Goal: Task Accomplishment & Management: Complete application form

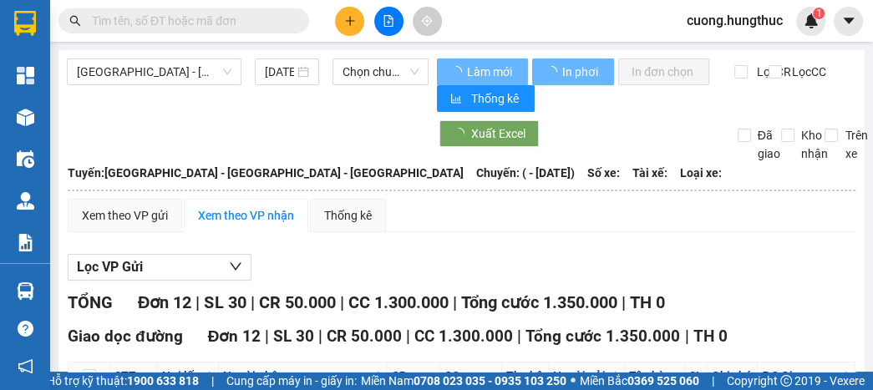
type input "[DATE]"
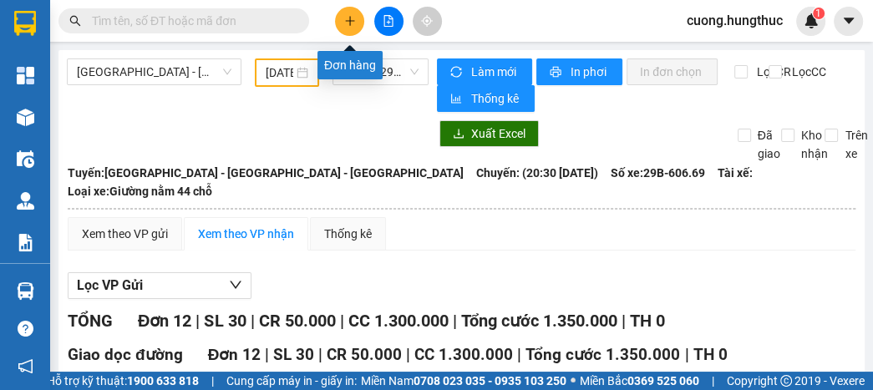
click at [348, 17] on icon "plus" at bounding box center [350, 21] width 12 height 12
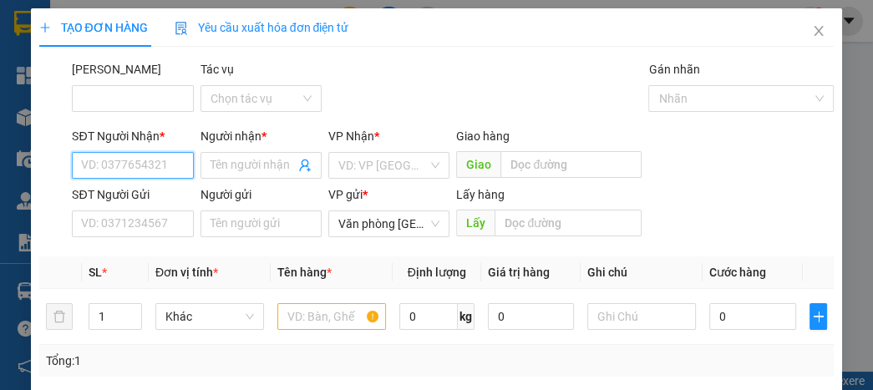
click at [135, 167] on input "SĐT Người Nhận *" at bounding box center [132, 165] width 121 height 27
type input "0866180668"
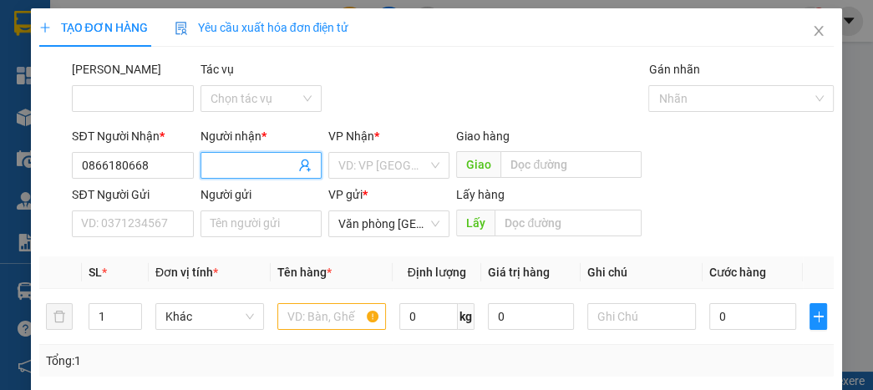
click at [216, 163] on input "Người nhận *" at bounding box center [252, 165] width 84 height 18
type input "việt phạm"
click at [374, 143] on b "*" at bounding box center [376, 135] width 5 height 13
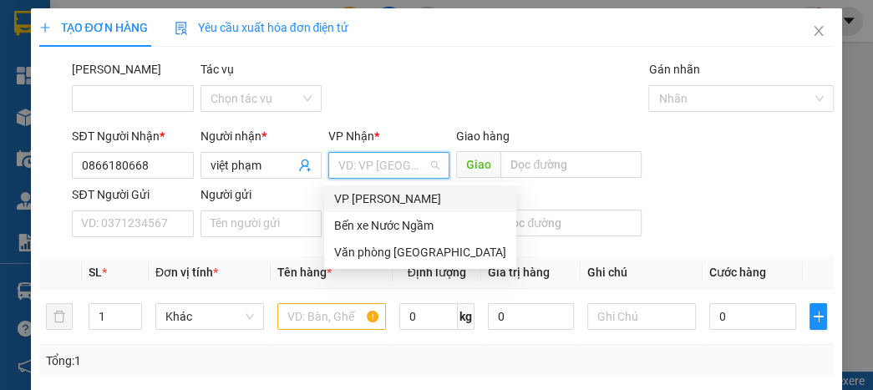
click at [375, 159] on input "search" at bounding box center [382, 165] width 89 height 25
click at [390, 241] on div "Văn phòng [GEOGRAPHIC_DATA]" at bounding box center [420, 252] width 192 height 27
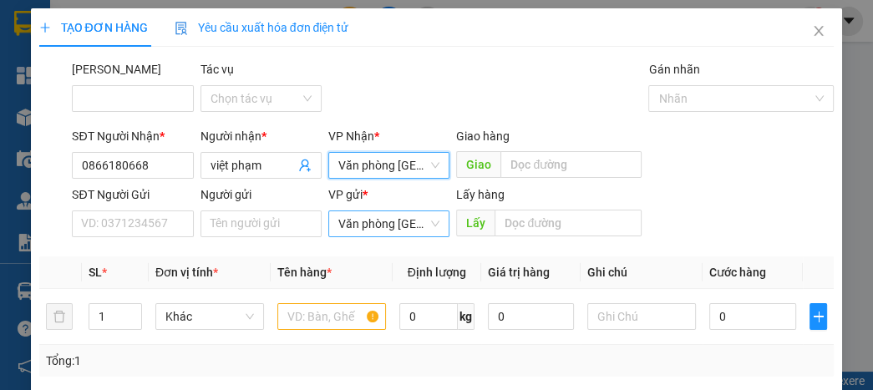
click at [379, 221] on span "Văn phòng [GEOGRAPHIC_DATA]" at bounding box center [388, 223] width 101 height 25
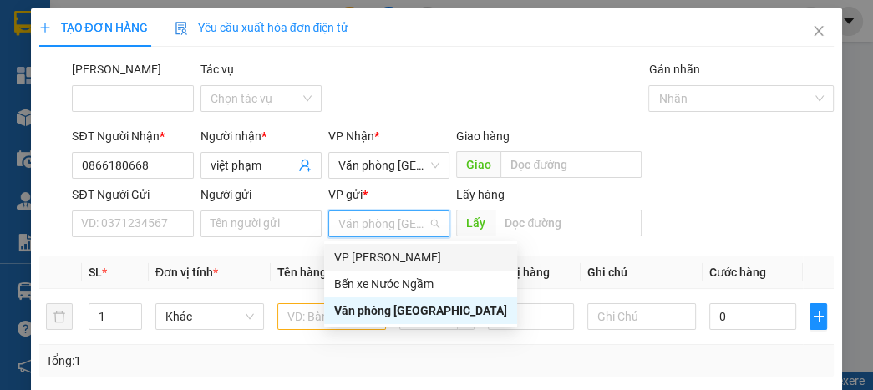
click at [374, 256] on div "VP [PERSON_NAME]" at bounding box center [420, 257] width 173 height 18
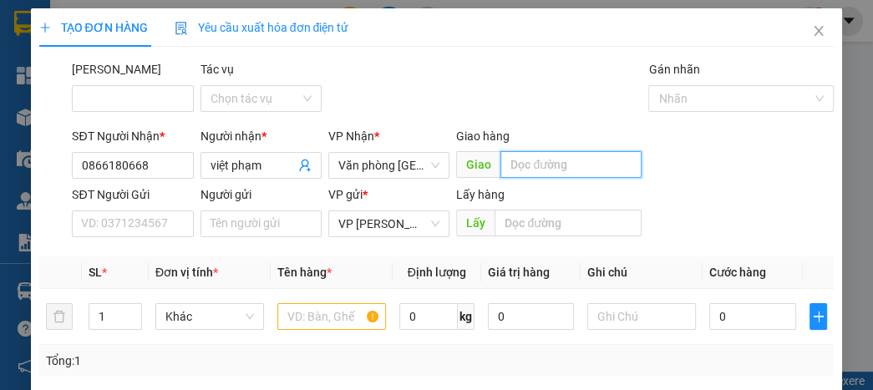
click at [533, 160] on input "text" at bounding box center [570, 164] width 141 height 27
type input "giang sơn"
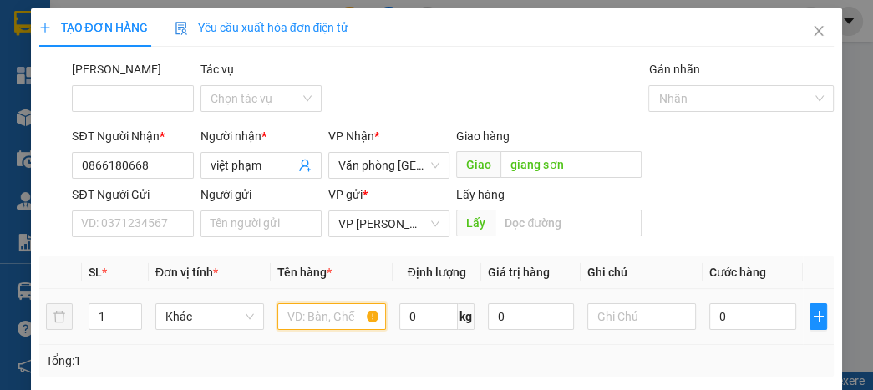
click at [307, 317] on input "text" at bounding box center [331, 316] width 109 height 27
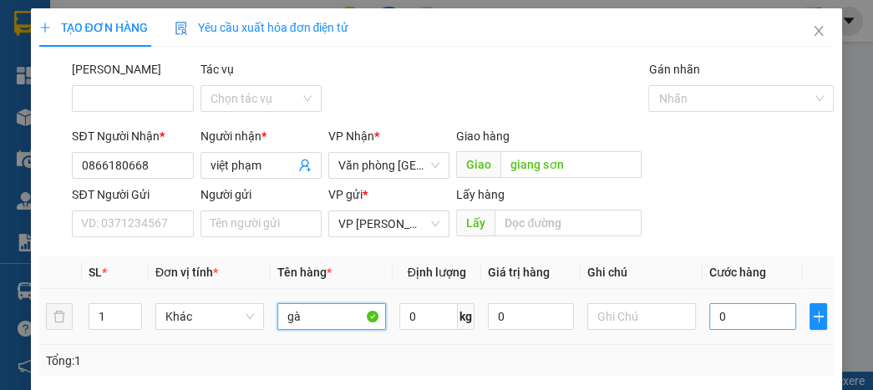
type input "gà"
click at [756, 319] on input "0" at bounding box center [752, 316] width 86 height 27
type input "01"
type input "1"
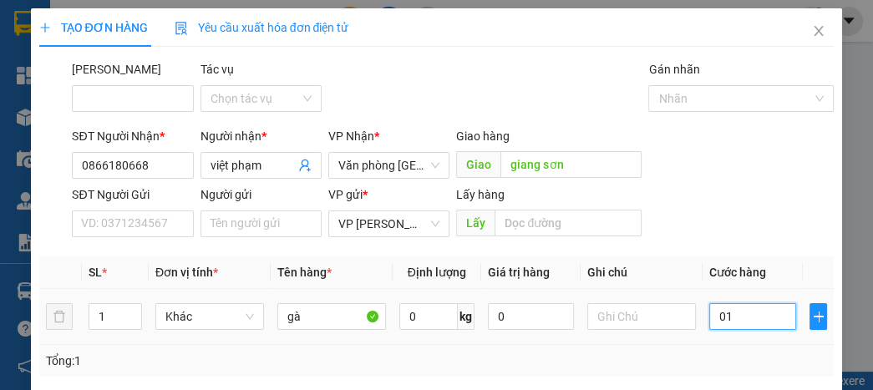
type input "010"
type input "10"
type input "0.100"
type input "100"
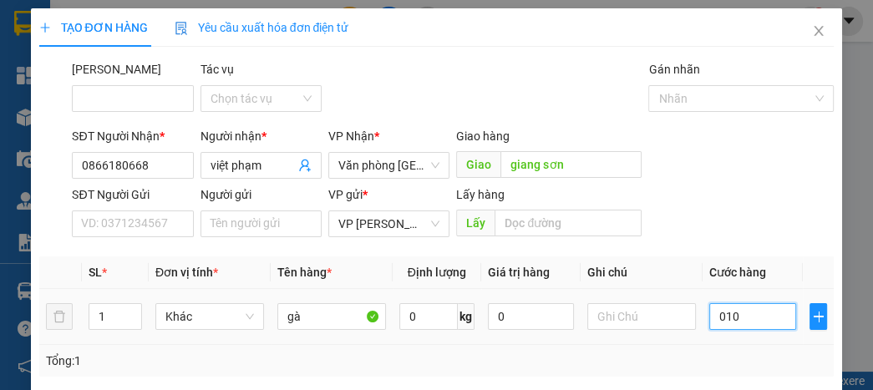
type input "100"
type input "01.000"
type input "1.000"
type input "010.000"
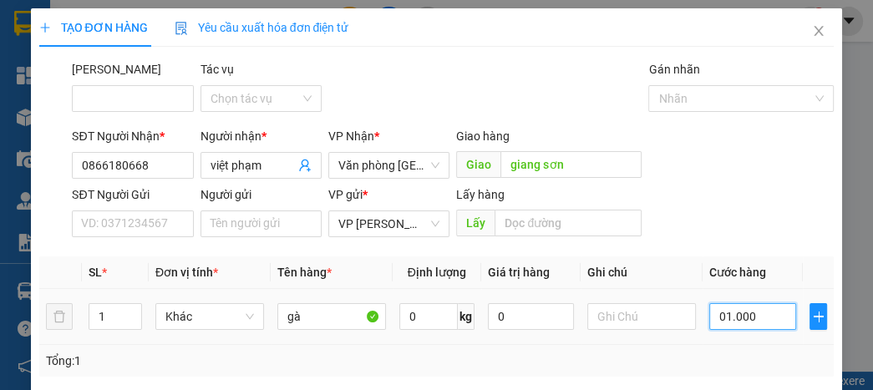
type input "10.000"
type input "0.100.000"
type input "100.000"
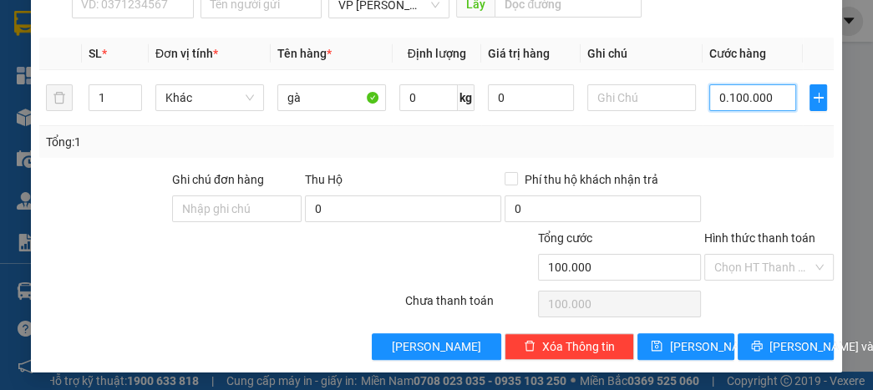
scroll to position [220, 0]
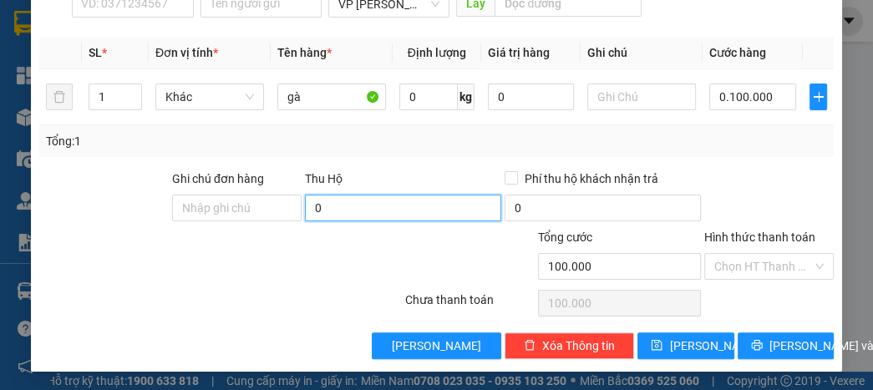
type input "100.000"
click at [336, 205] on input "0" at bounding box center [403, 208] width 196 height 27
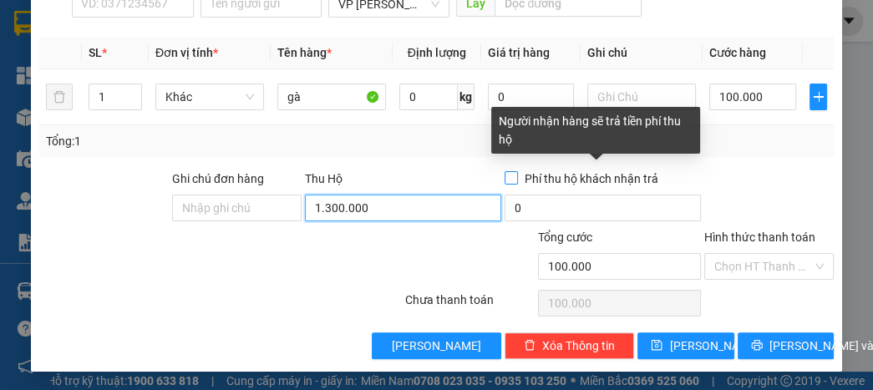
type input "1.300.000"
click at [509, 177] on input "Phí thu hộ khách nhận trả" at bounding box center [511, 177] width 12 height 12
checkbox input "true"
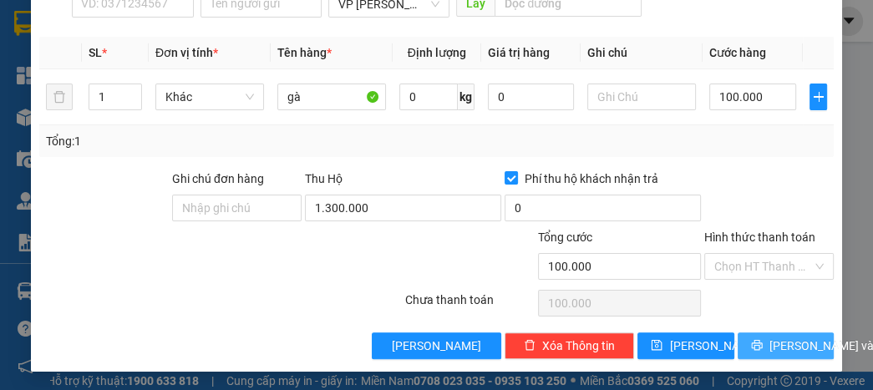
click at [773, 344] on span "[PERSON_NAME] và In" at bounding box center [827, 346] width 117 height 18
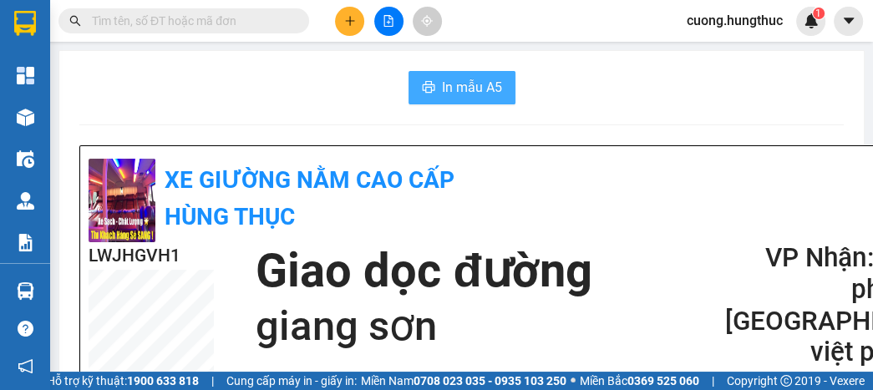
click at [452, 89] on span "In mẫu A5" at bounding box center [472, 87] width 60 height 21
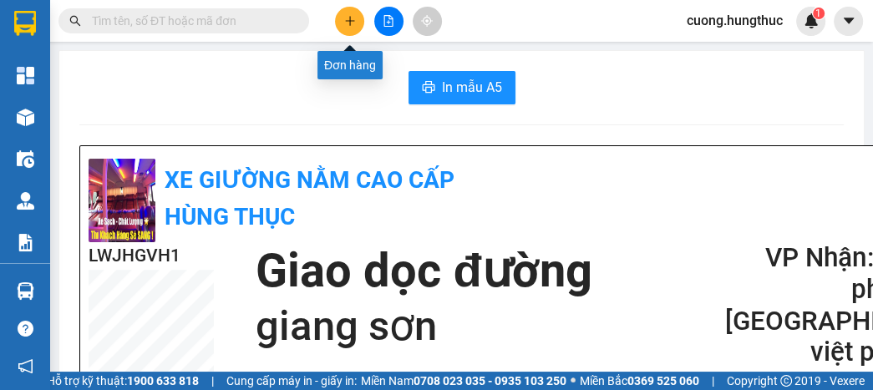
click at [342, 17] on button at bounding box center [349, 21] width 29 height 29
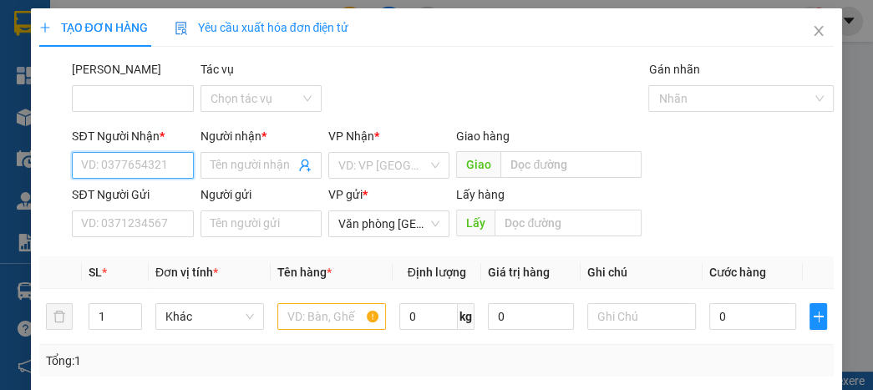
click at [145, 167] on input "SĐT Người Nhận *" at bounding box center [132, 165] width 121 height 27
click at [160, 205] on div "0818707606 - anh dũng" at bounding box center [143, 199] width 124 height 18
type input "0818707606"
type input "anh dũng"
type input "0818707606"
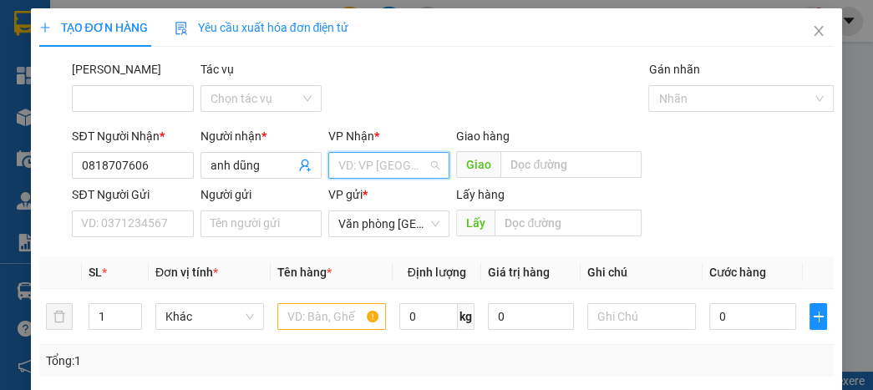
click at [368, 165] on input "search" at bounding box center [382, 165] width 89 height 25
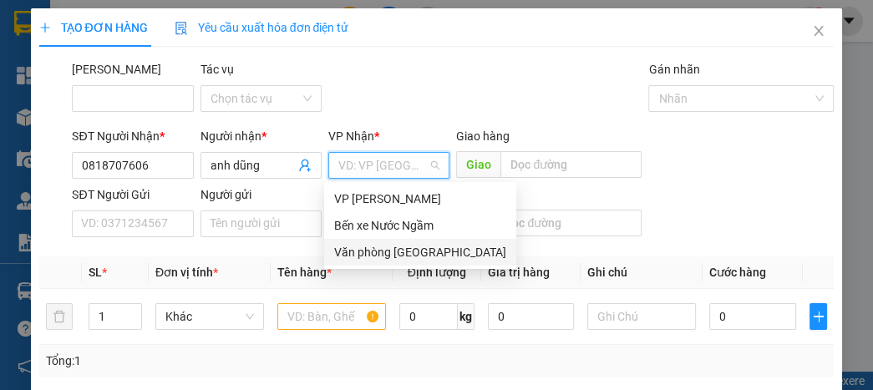
click at [389, 255] on div "Văn phòng [GEOGRAPHIC_DATA]" at bounding box center [420, 252] width 172 height 18
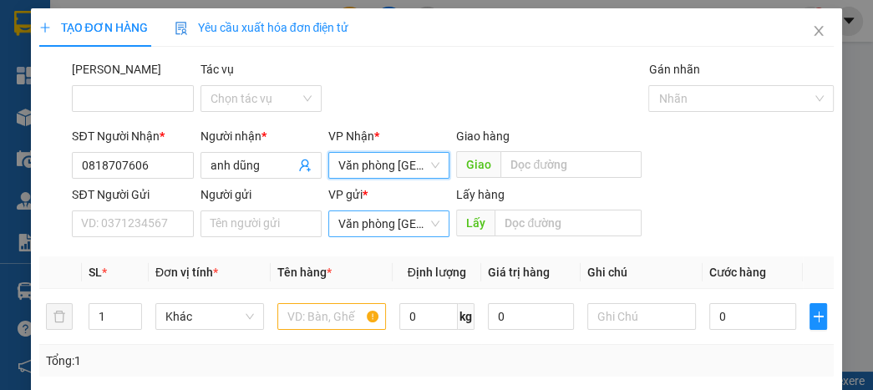
click at [392, 228] on span "Văn phòng [GEOGRAPHIC_DATA]" at bounding box center [388, 223] width 101 height 25
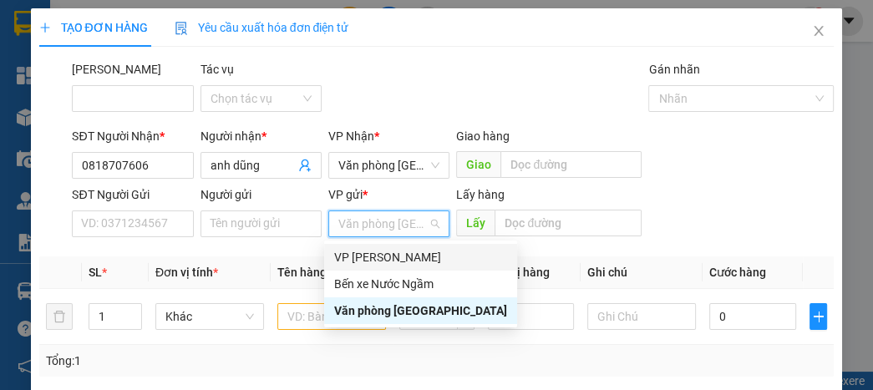
click at [384, 259] on div "VP [PERSON_NAME]" at bounding box center [420, 257] width 173 height 18
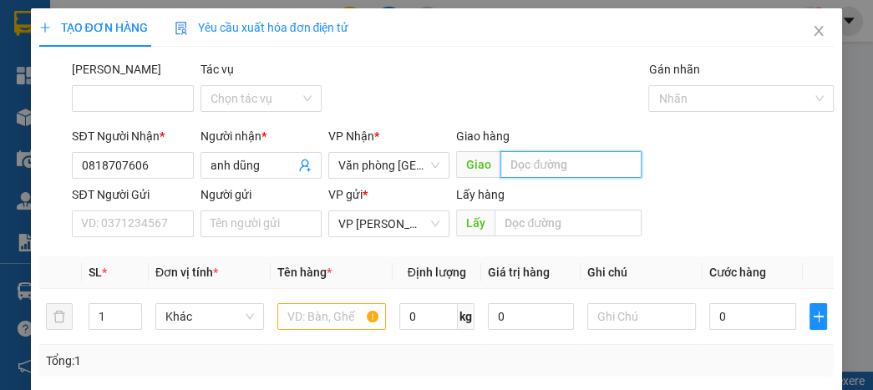
click at [532, 165] on input "text" at bounding box center [570, 164] width 141 height 27
type input "d"
type input "đồng văn"
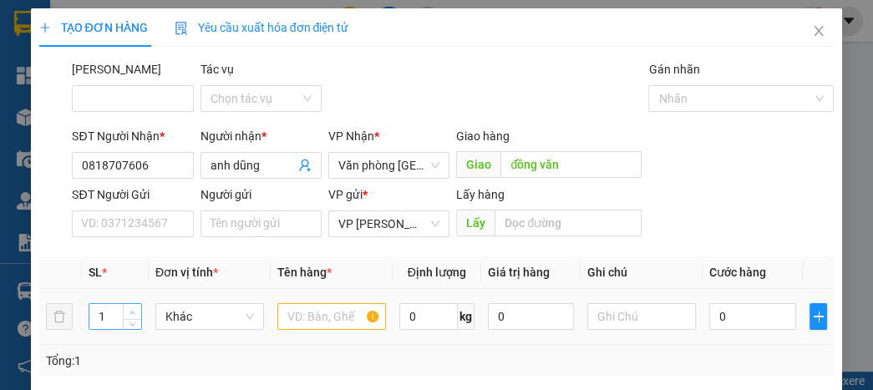
type input "2"
click at [130, 305] on span "Increase Value" at bounding box center [132, 311] width 18 height 15
click at [296, 321] on input "text" at bounding box center [331, 316] width 109 height 27
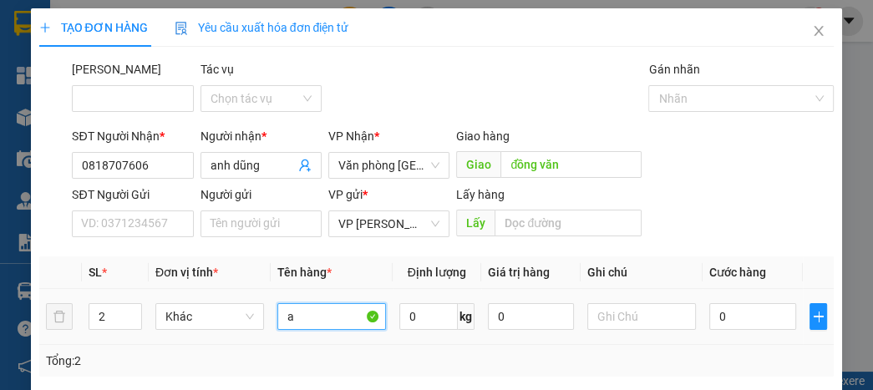
type input "a"
type input "1"
type input "10"
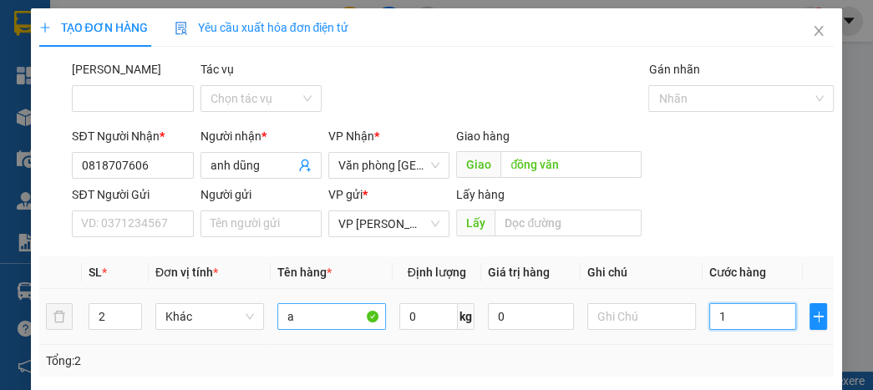
type input "10"
type input "100"
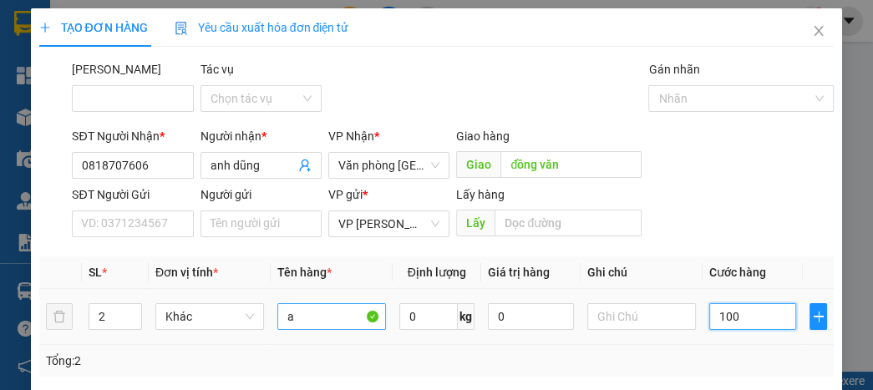
type input "1.000"
type input "10.000"
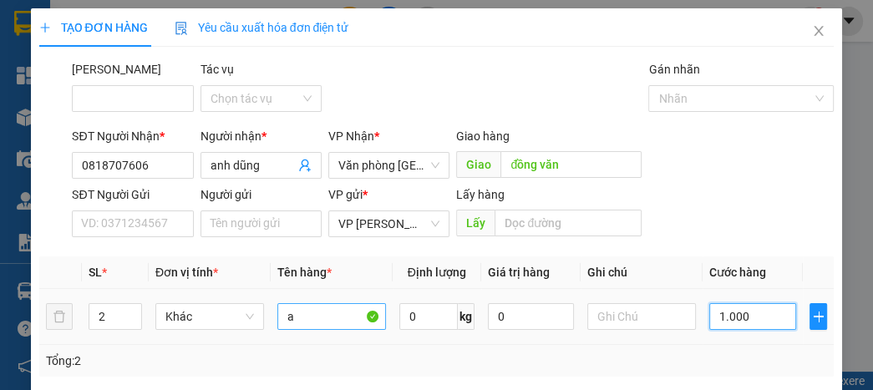
type input "10.000"
type input "100.000"
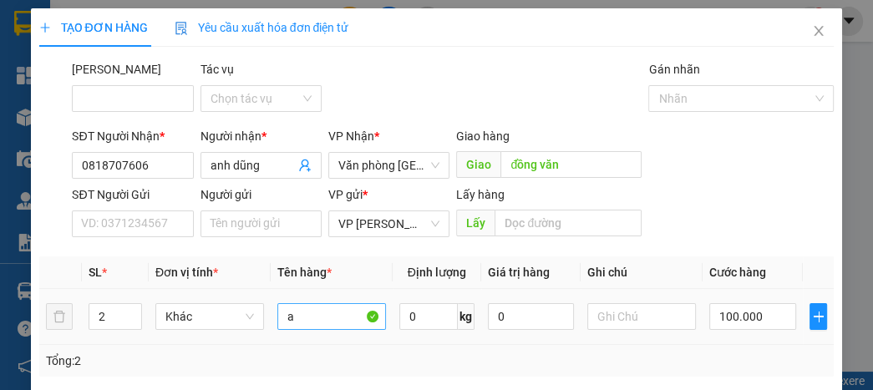
scroll to position [220, 0]
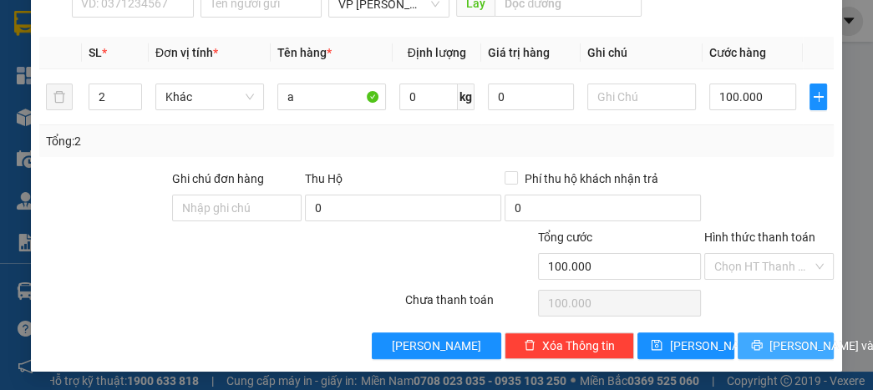
click at [792, 340] on span "[PERSON_NAME] và In" at bounding box center [827, 346] width 117 height 18
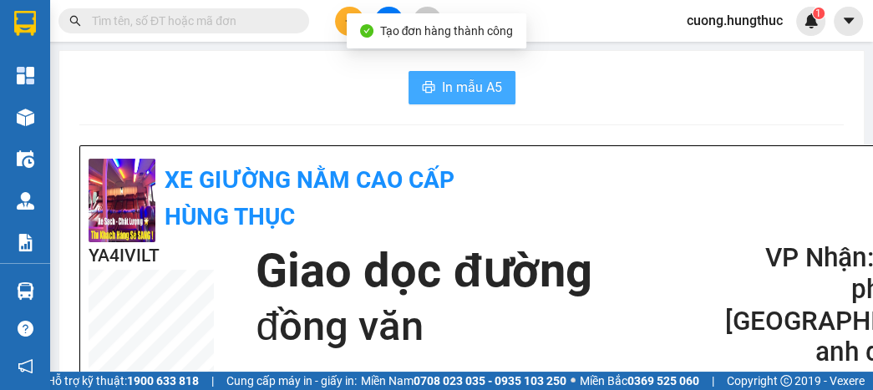
click at [496, 76] on button "In mẫu A5" at bounding box center [461, 87] width 107 height 33
